Goal: Task Accomplishment & Management: Complete application form

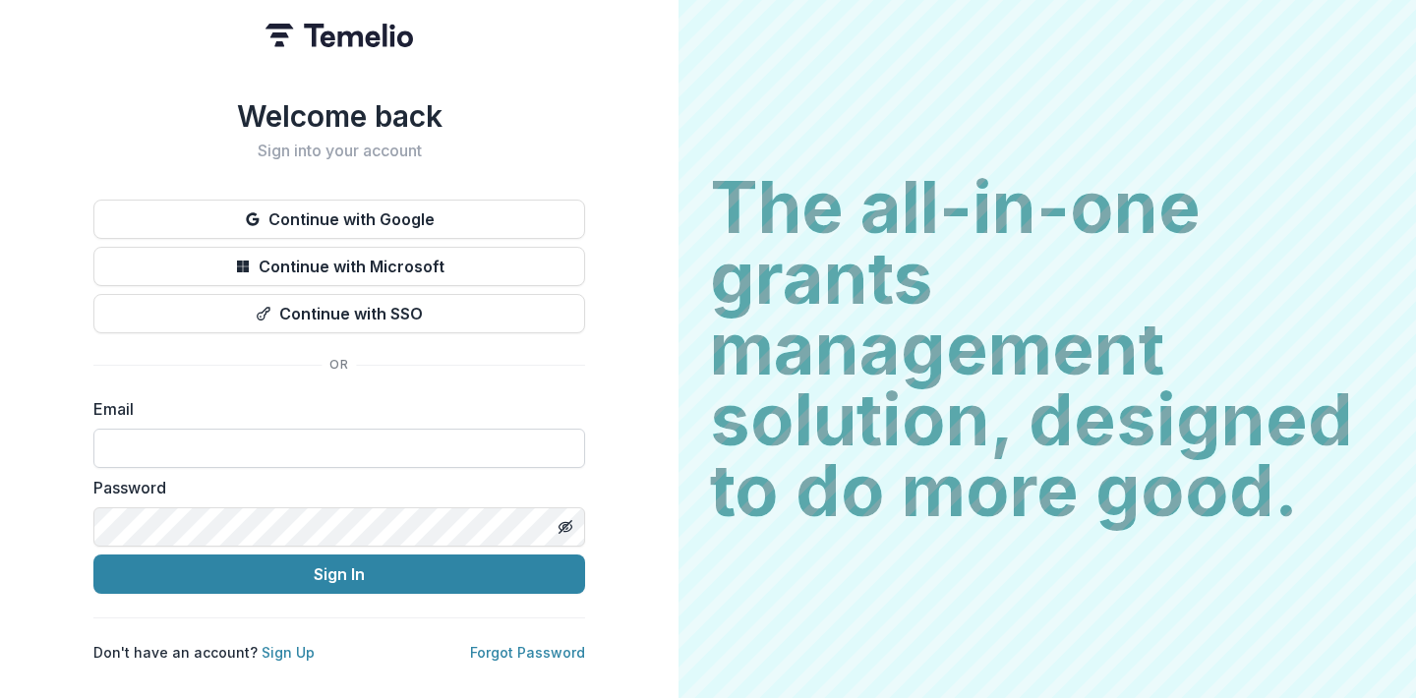
click at [440, 429] on input at bounding box center [339, 448] width 492 height 39
type input "**********"
click at [247, 442] on input "**********" at bounding box center [339, 448] width 492 height 39
click at [246, 442] on input "**********" at bounding box center [339, 448] width 492 height 39
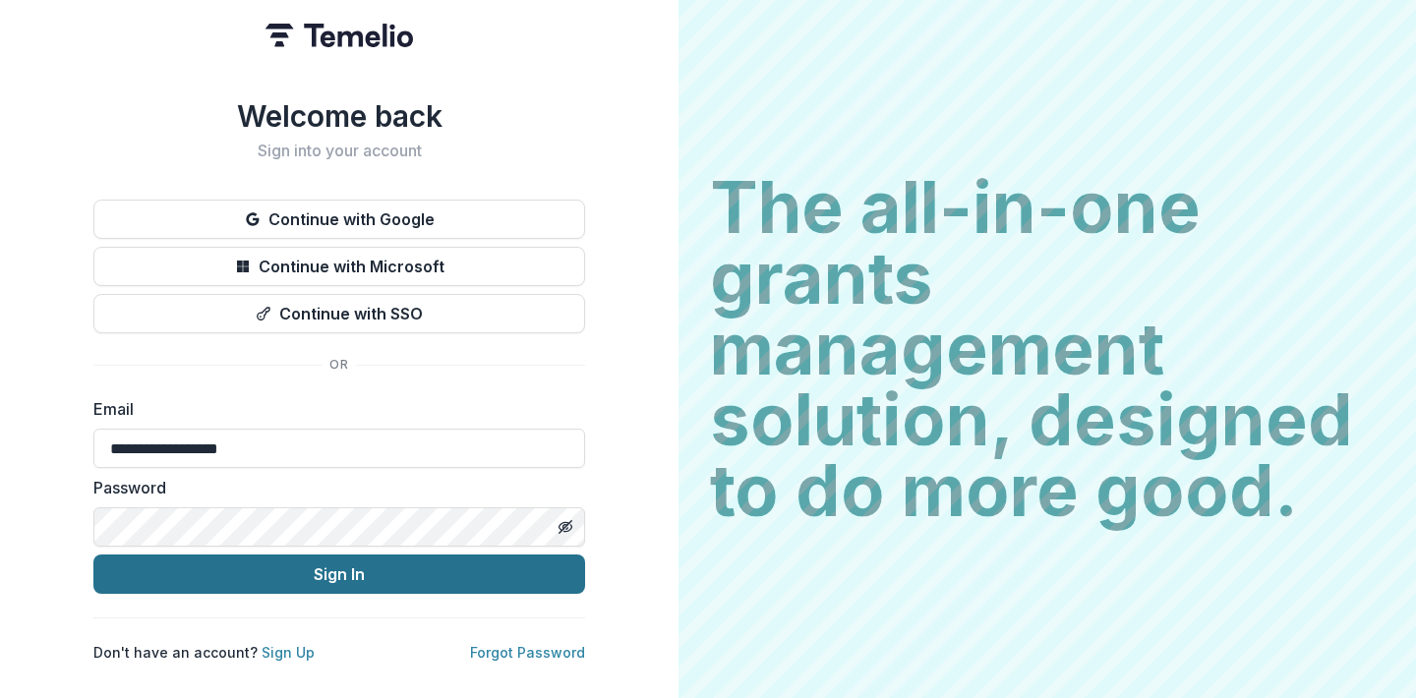
click at [259, 564] on button "Sign In" at bounding box center [339, 574] width 492 height 39
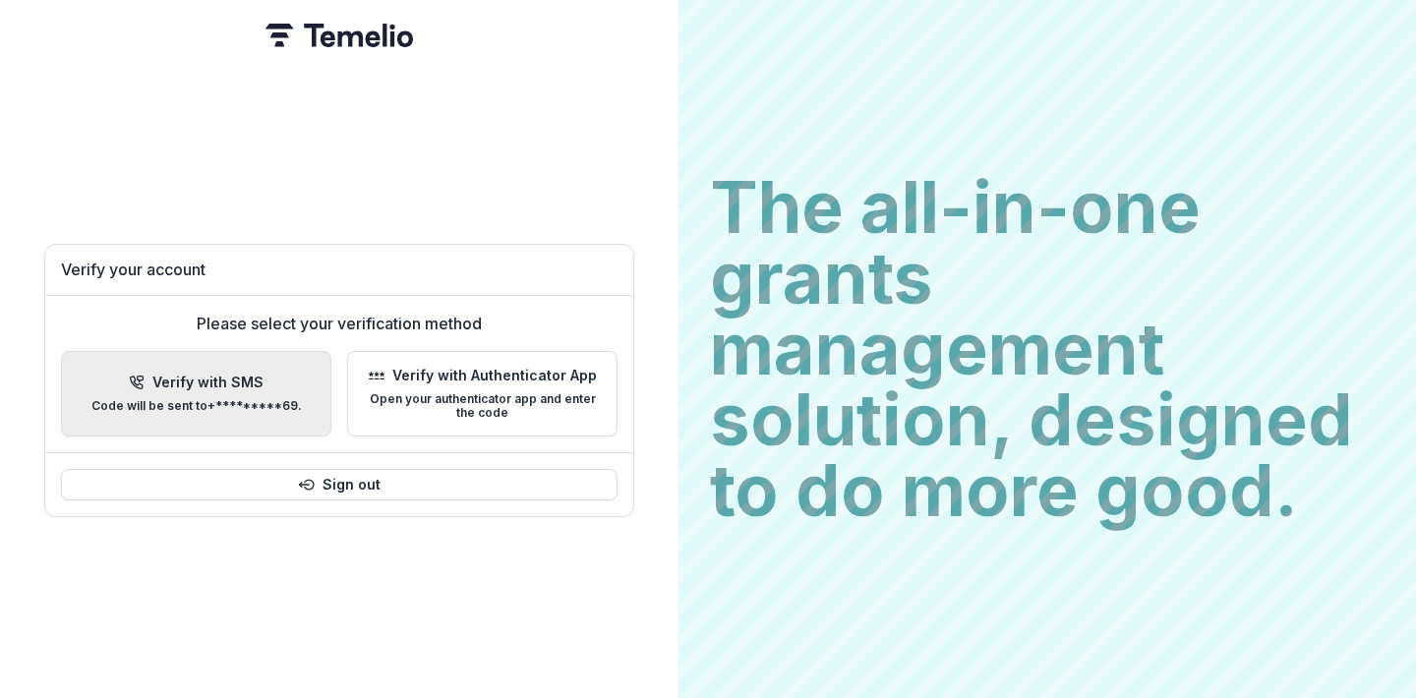
click at [221, 381] on p "Verify with SMS" at bounding box center [207, 383] width 111 height 17
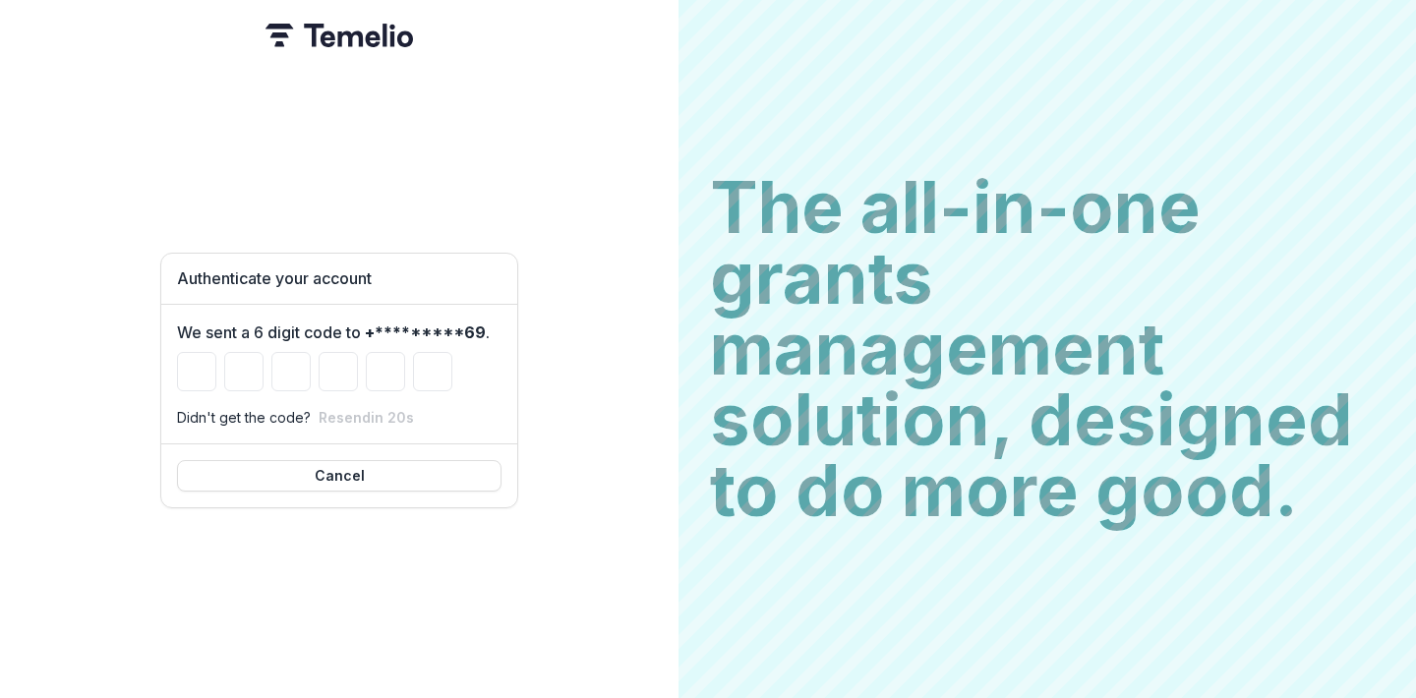
type input "*"
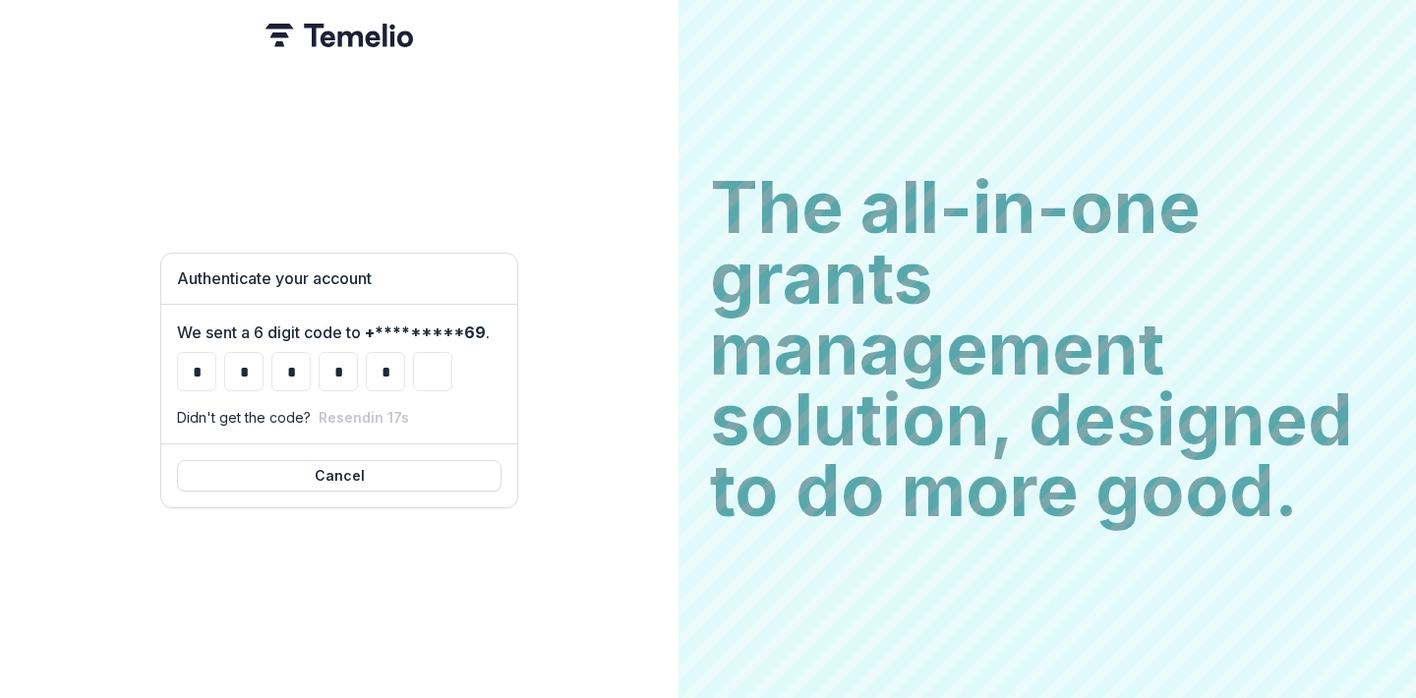
type input "*"
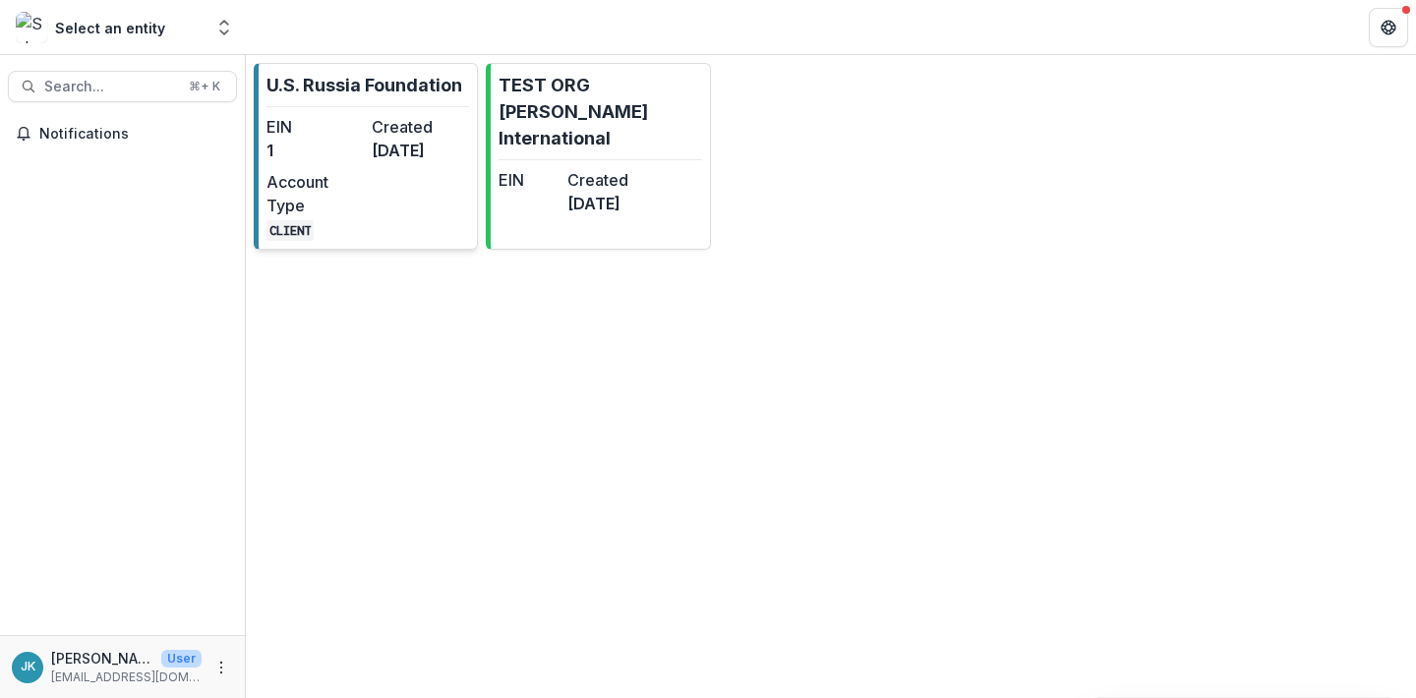
click at [395, 233] on div "EIN 1 Created [DATE] Account Type CLIENT" at bounding box center [367, 178] width 203 height 126
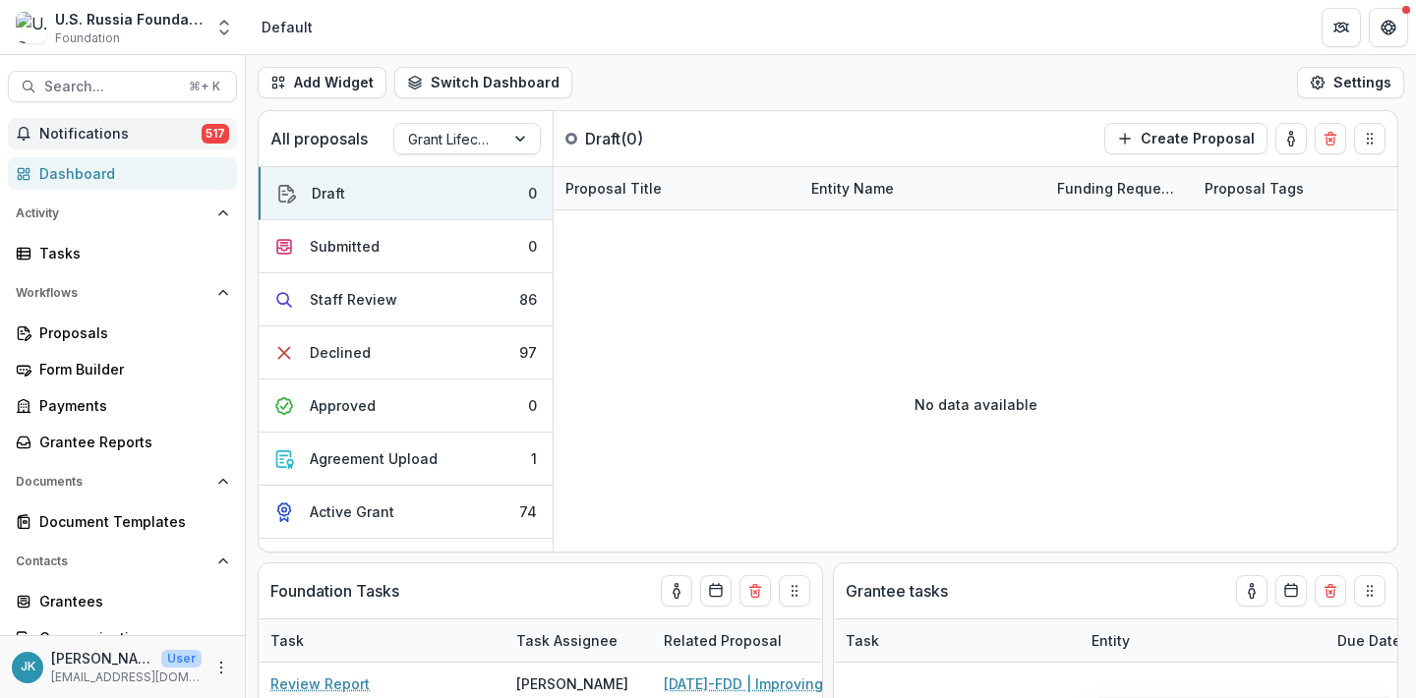
click at [128, 129] on span "Notifications" at bounding box center [120, 134] width 162 height 17
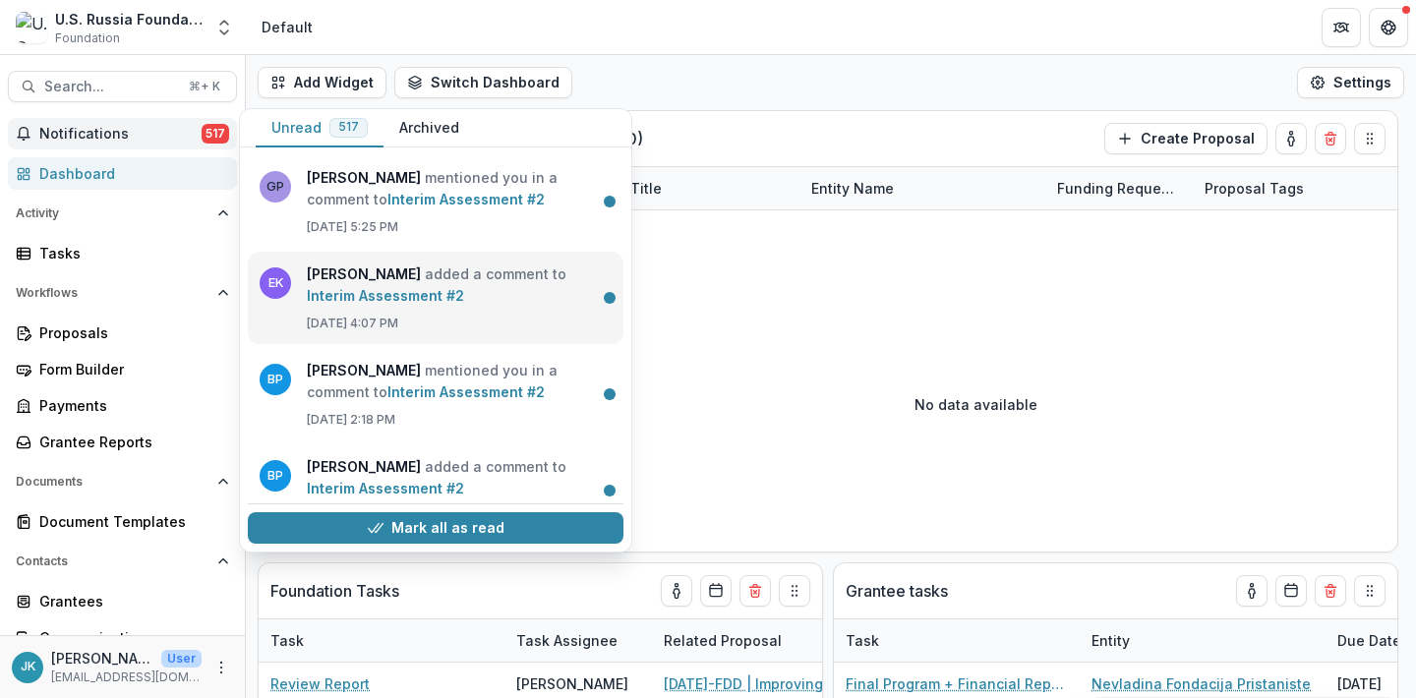
click at [348, 287] on link "Interim Assessment #2" at bounding box center [385, 295] width 157 height 17
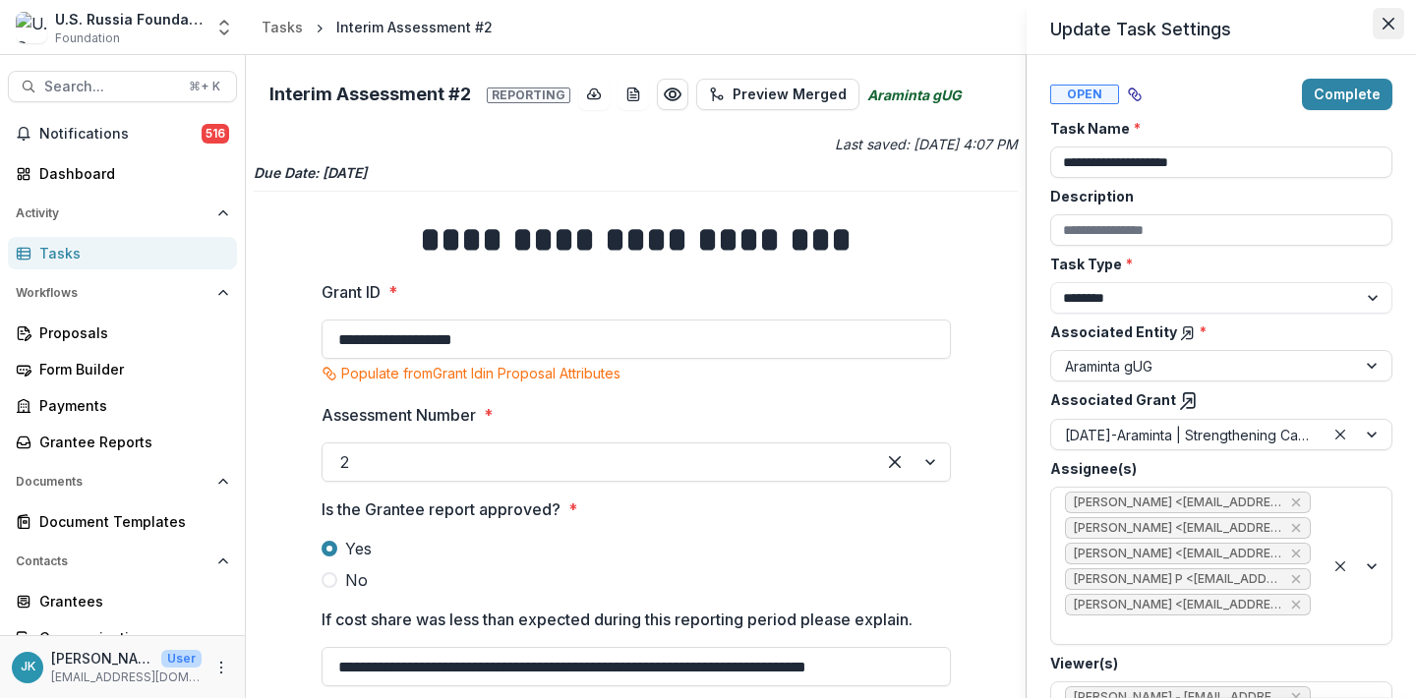
click at [1377, 22] on button "Close" at bounding box center [1388, 23] width 31 height 31
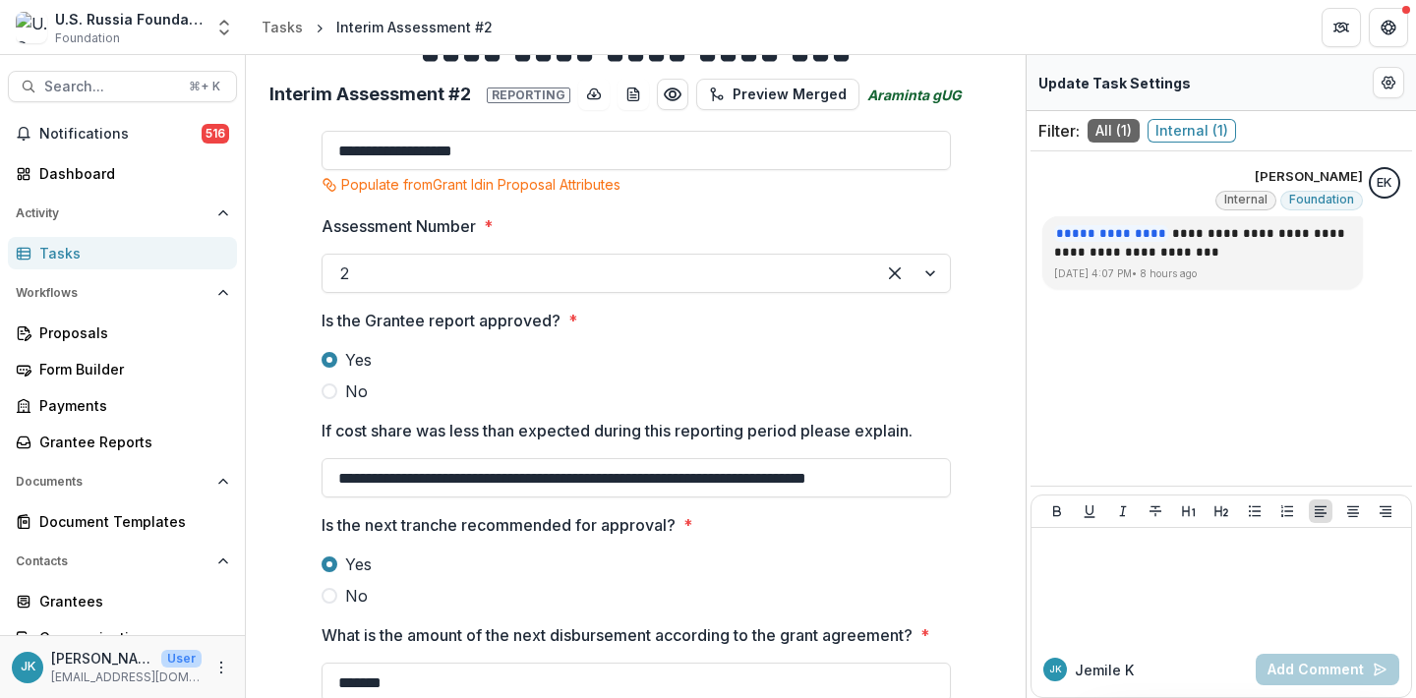
scroll to position [211, 0]
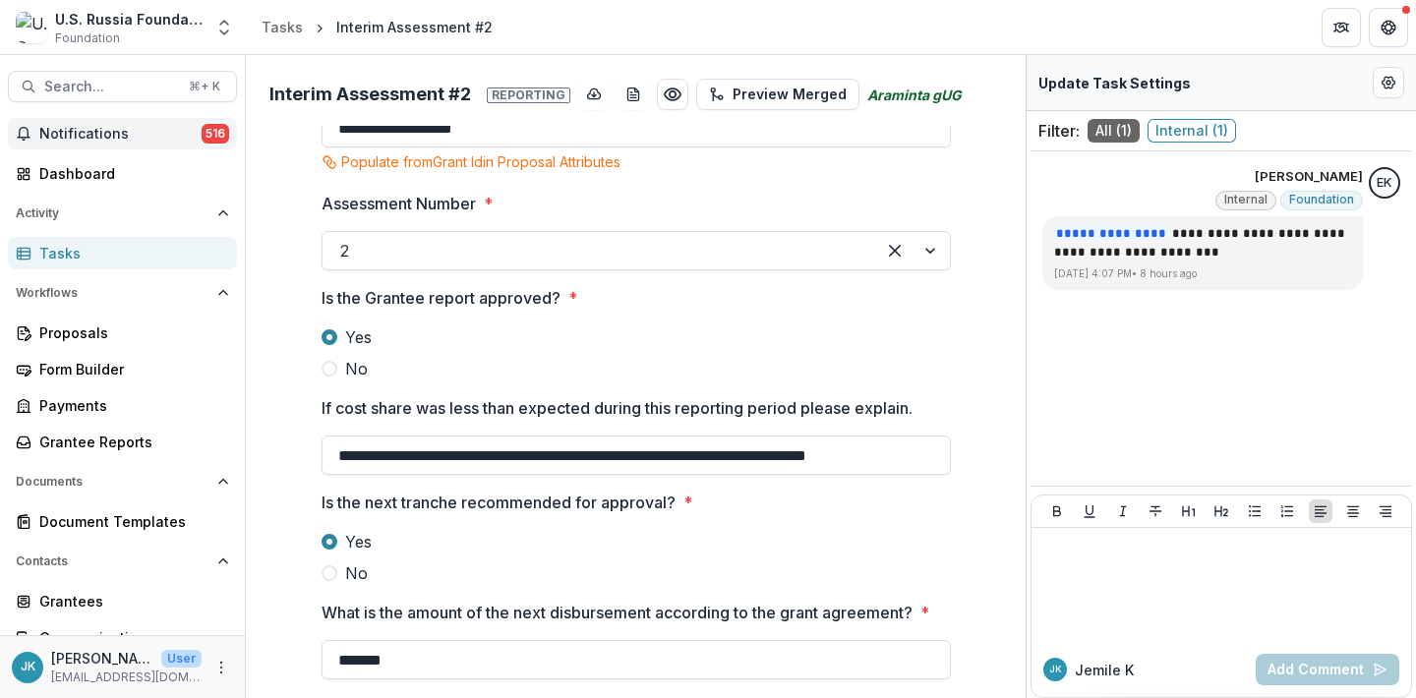
click at [113, 139] on span "Notifications" at bounding box center [120, 134] width 162 height 17
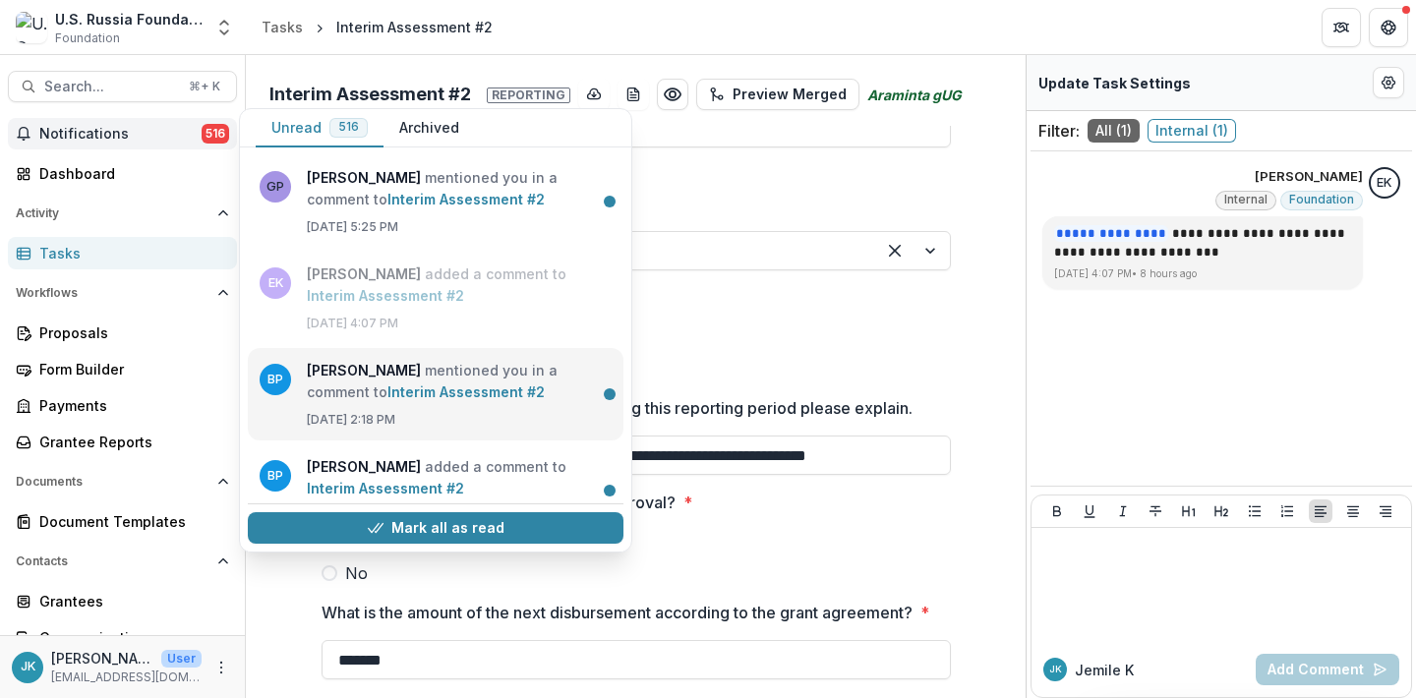
click at [393, 384] on link "Interim Assessment #2" at bounding box center [465, 392] width 157 height 17
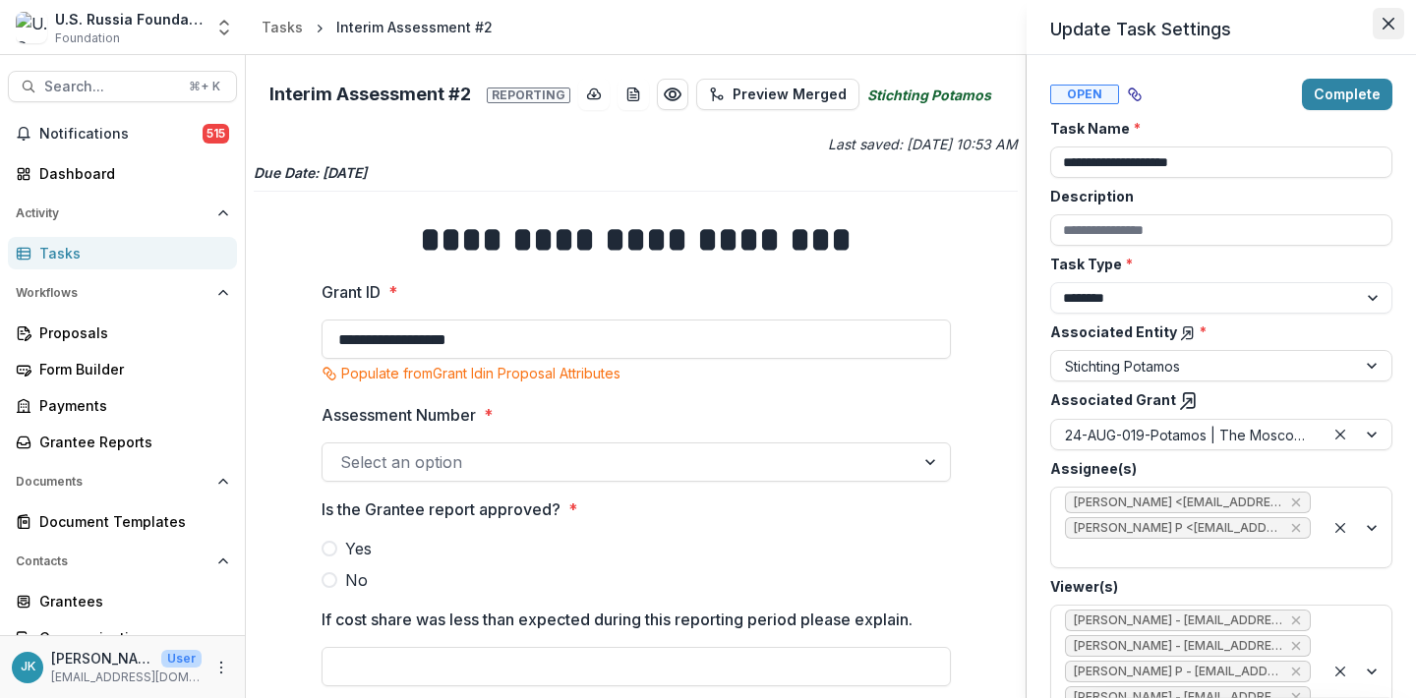
click at [1386, 33] on button "Close" at bounding box center [1388, 23] width 31 height 31
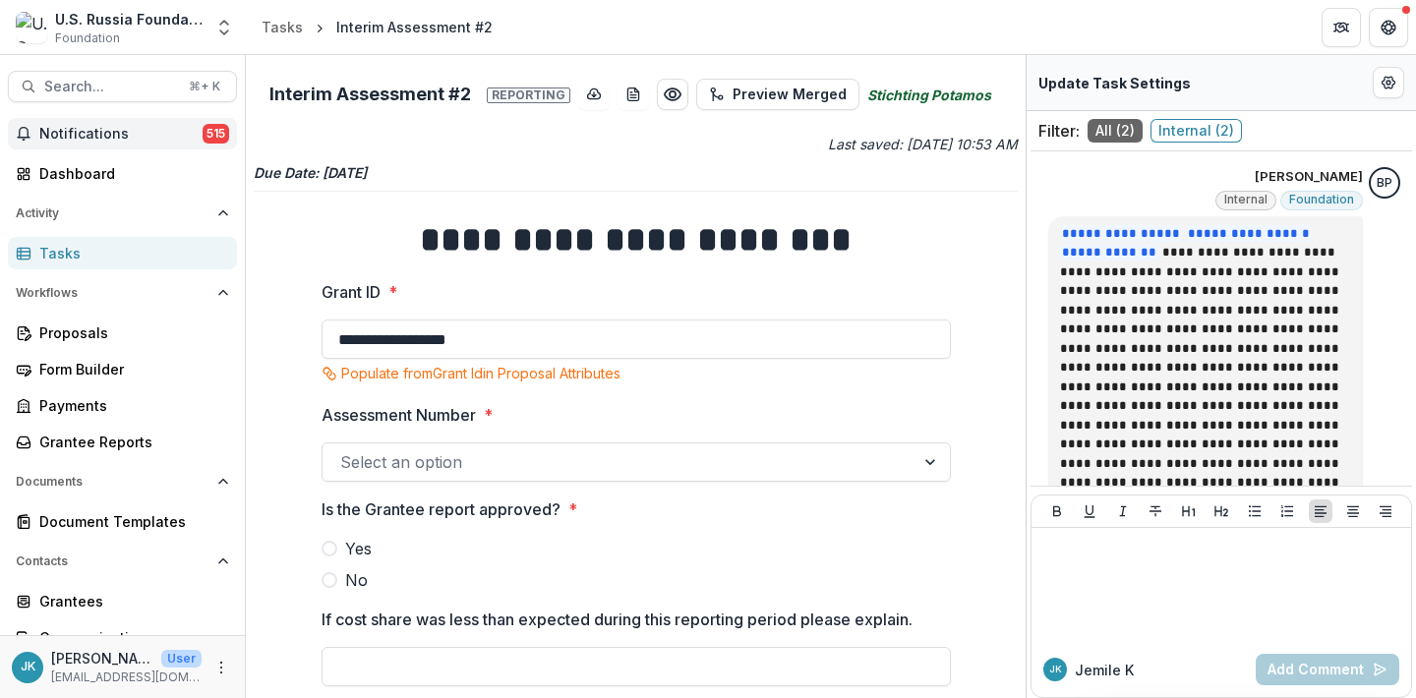
click at [146, 122] on button "Notifications 515" at bounding box center [122, 133] width 229 height 31
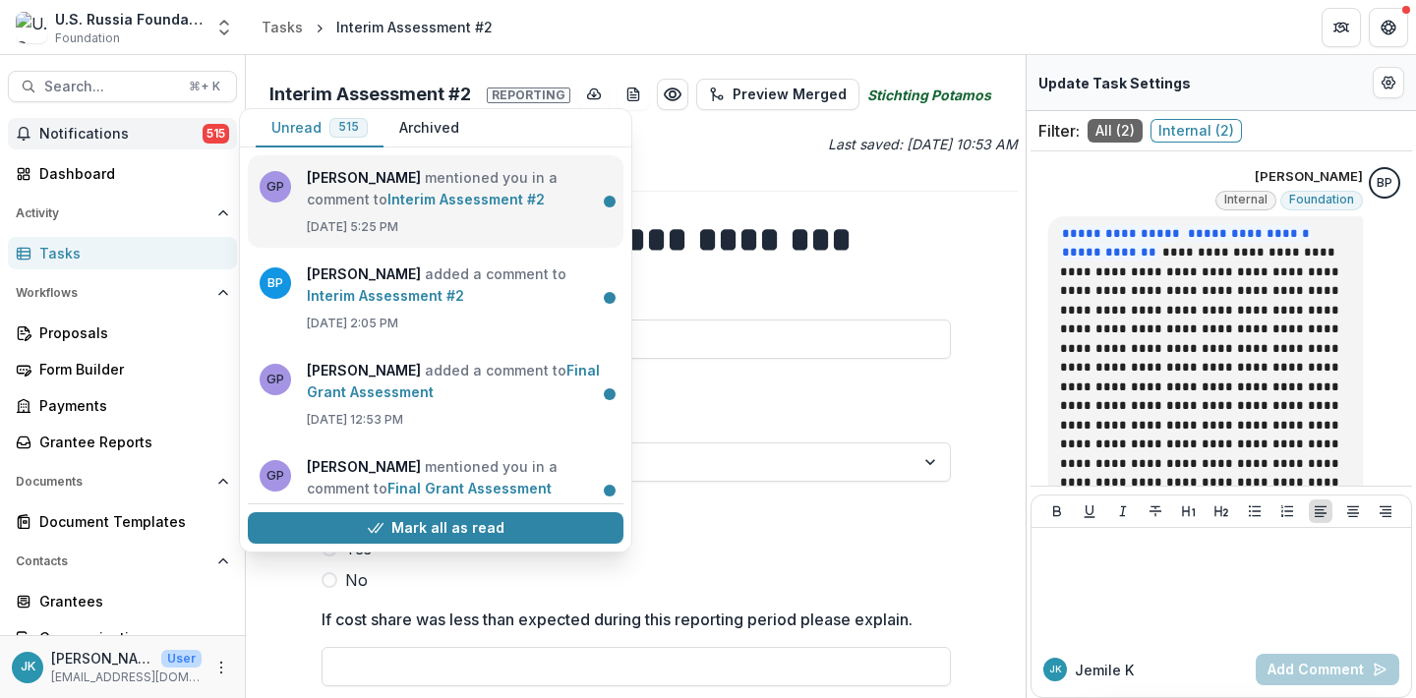
click at [387, 198] on link "Interim Assessment #2" at bounding box center [465, 199] width 157 height 17
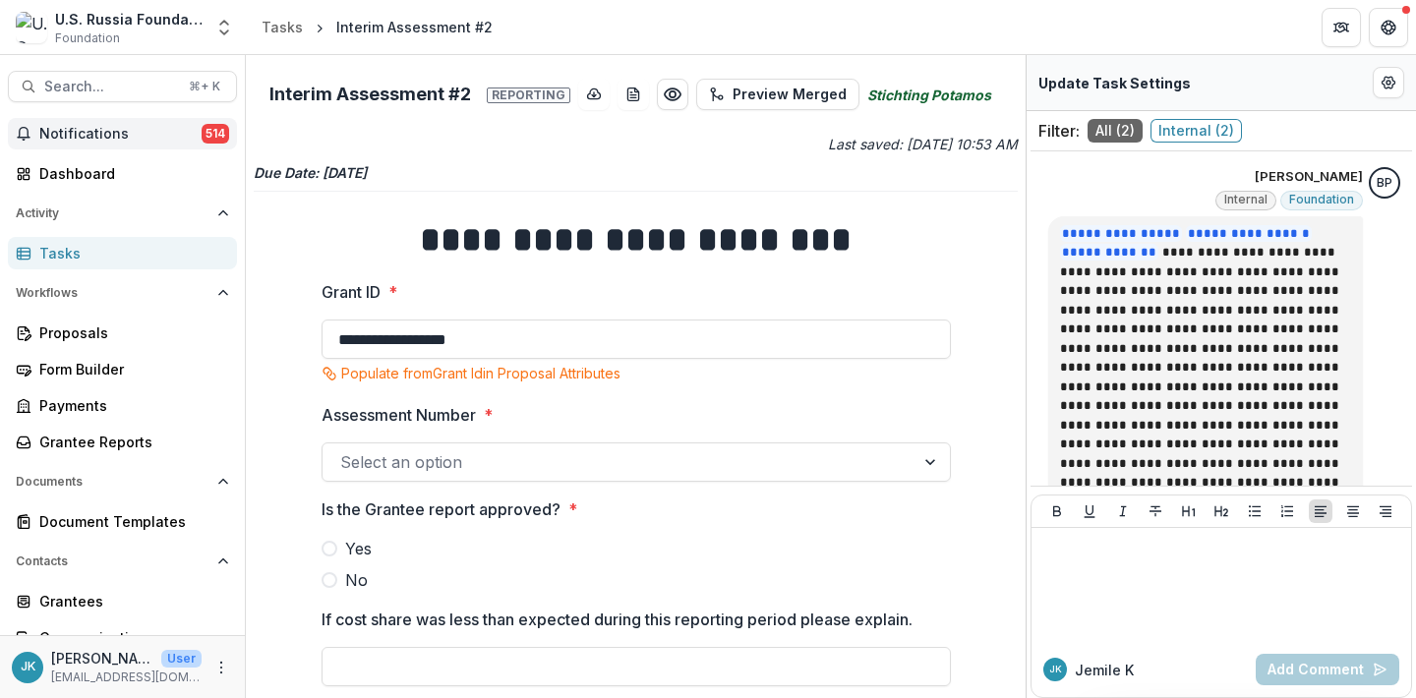
click at [111, 122] on button "Notifications 514" at bounding box center [122, 133] width 229 height 31
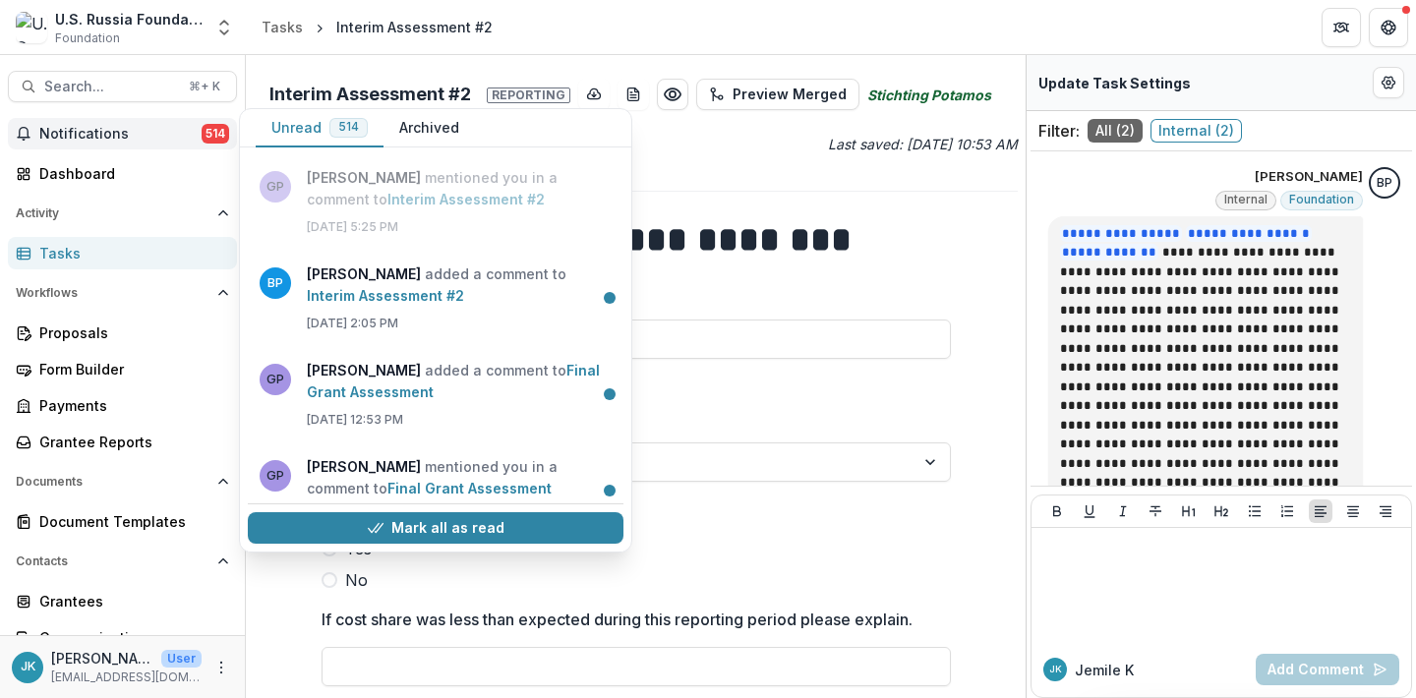
click at [448, 130] on button "Archived" at bounding box center [429, 128] width 91 height 38
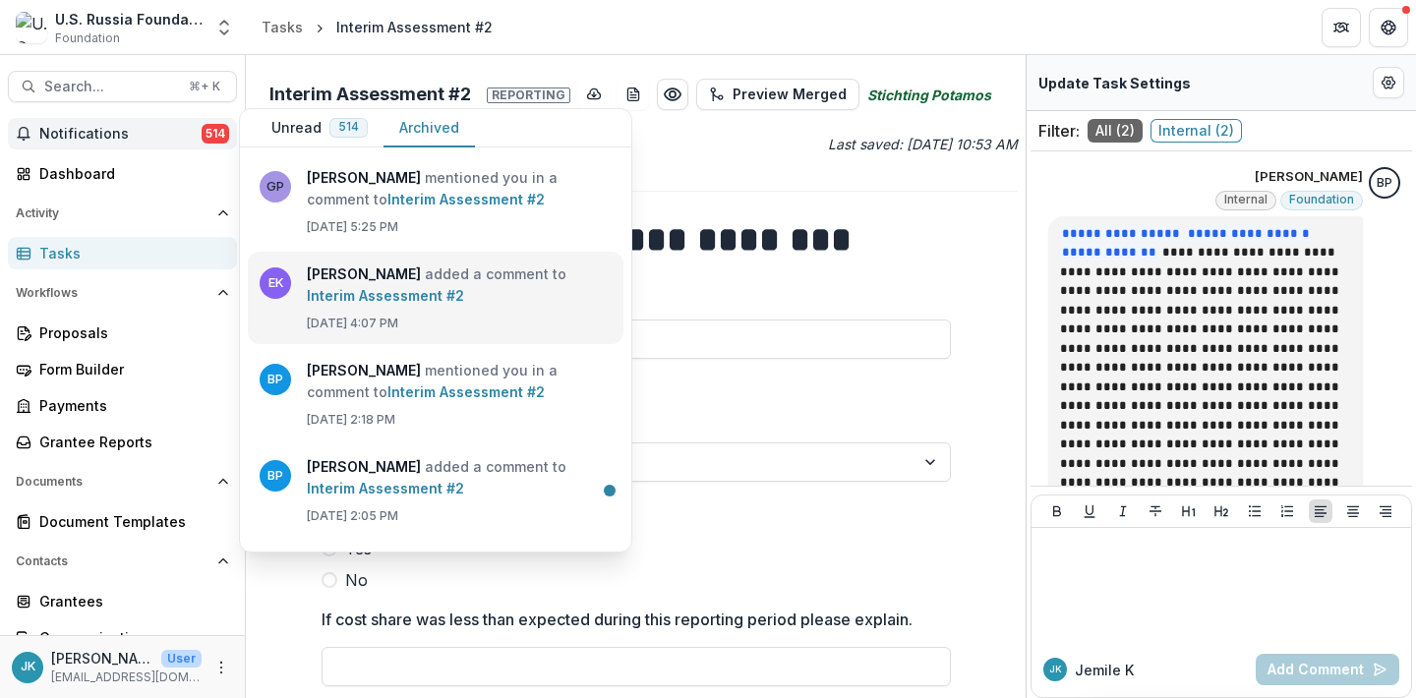
click at [438, 287] on link "Interim Assessment #2" at bounding box center [385, 295] width 157 height 17
type input "**********"
